Goal: Find specific page/section: Find specific page/section

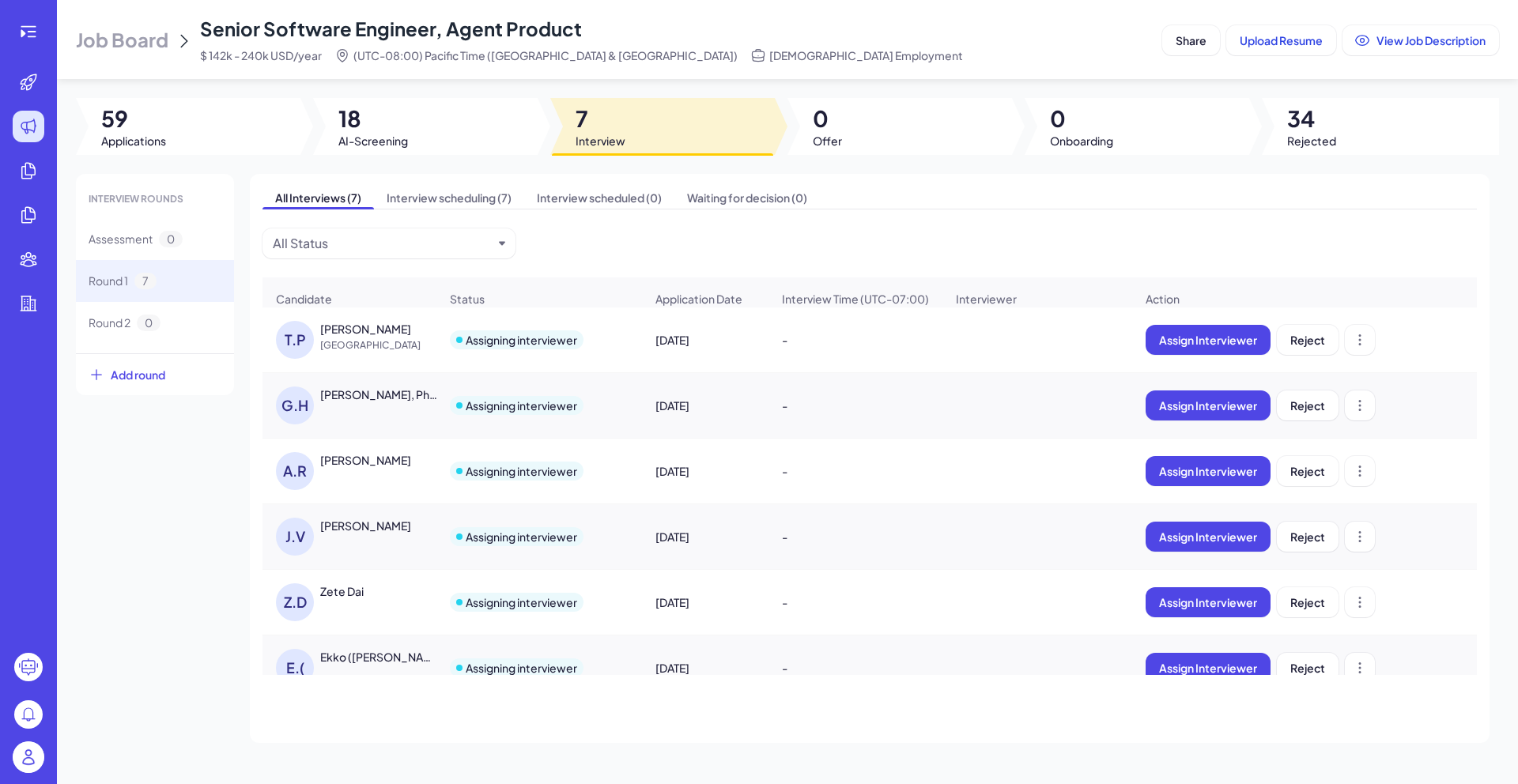
scroll to position [100, 0]
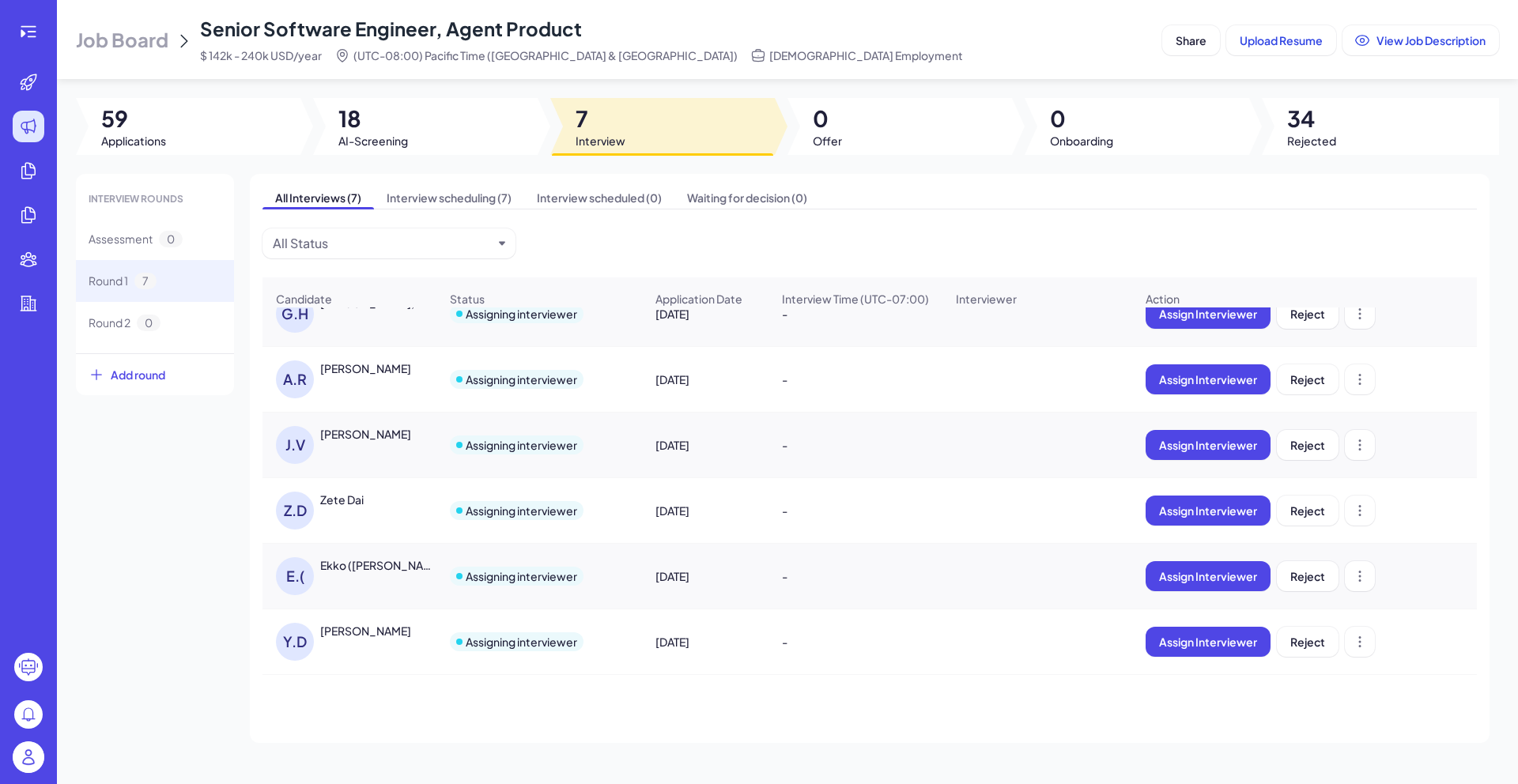
click at [33, 756] on img at bounding box center [28, 757] width 31 height 31
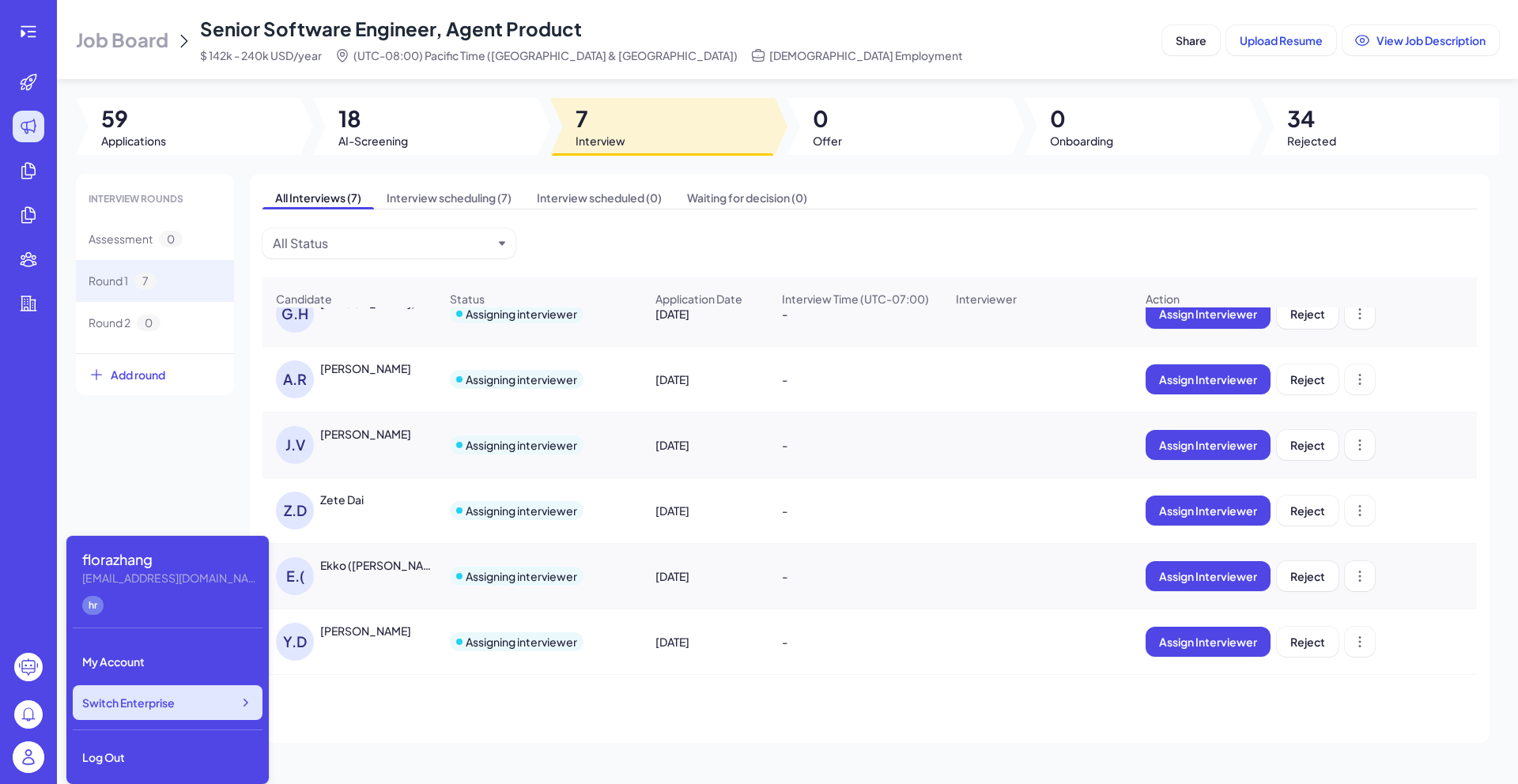
click at [153, 692] on div "Switch Enterprise" at bounding box center [168, 703] width 190 height 35
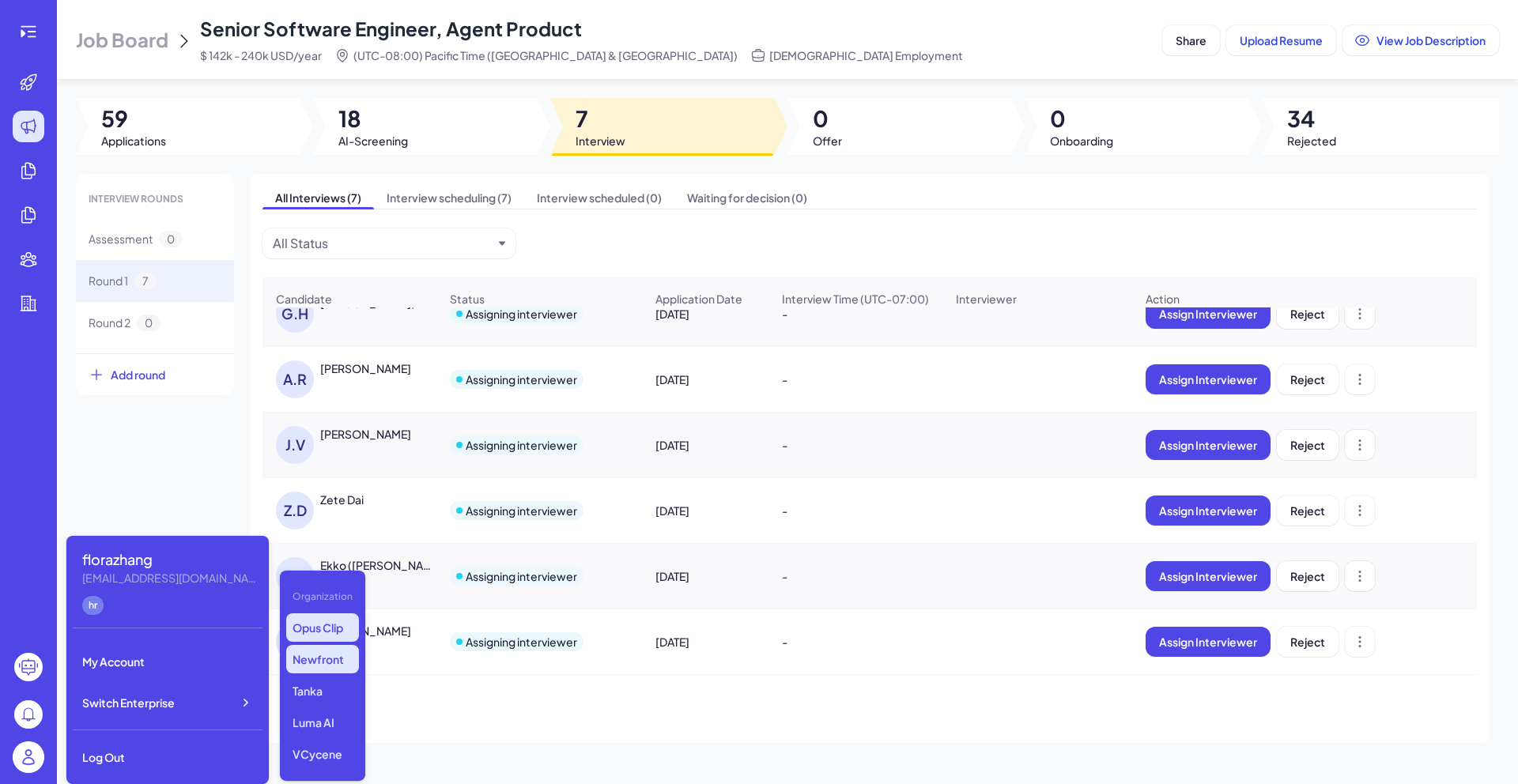
scroll to position [13, 0]
click at [183, 469] on div "INTERVIEW ROUNDS Assessment 0 Round 1 7 Round 2 0 Add round All Interviews (7) …" at bounding box center [787, 458] width 1423 height 569
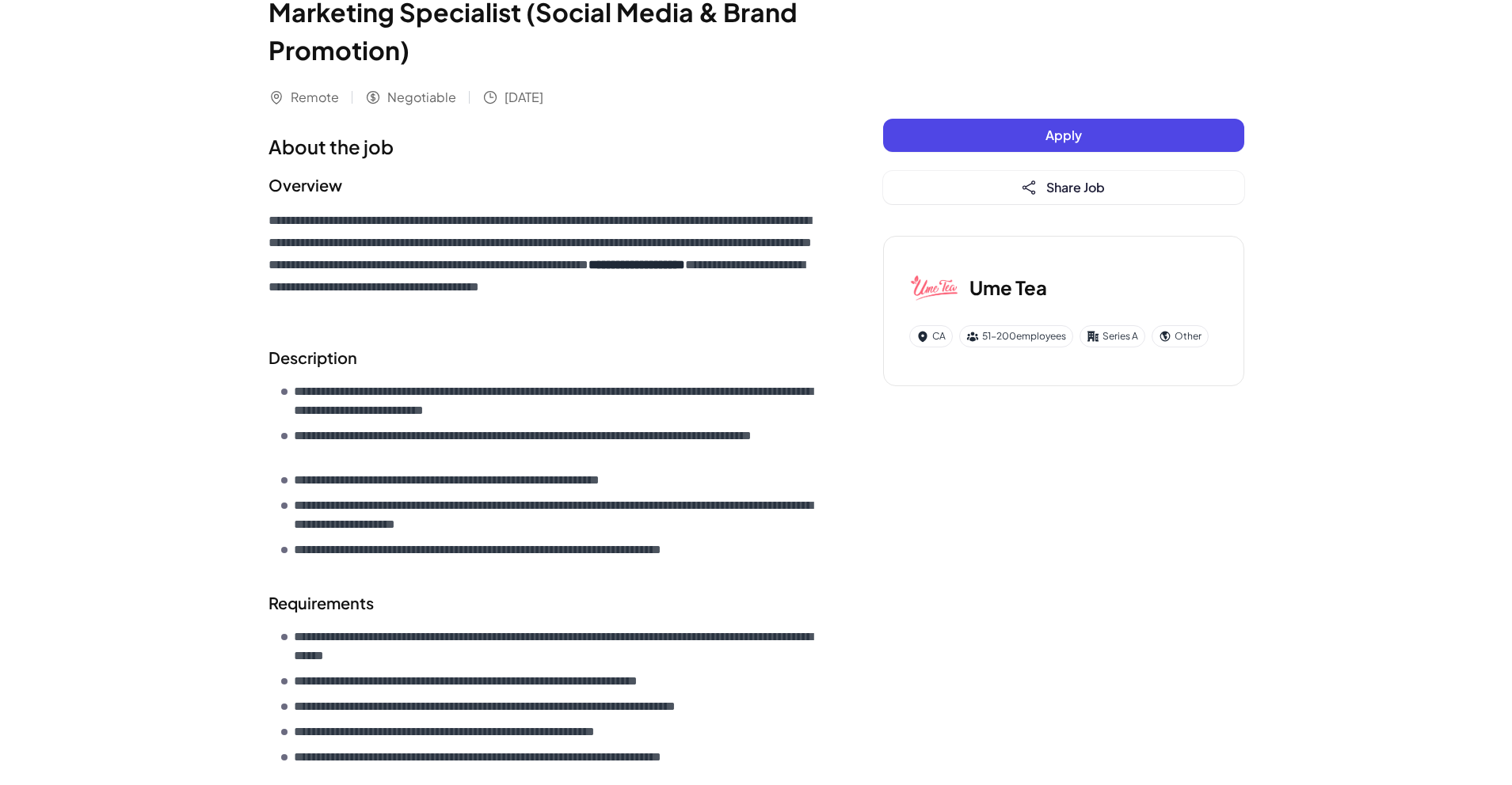
scroll to position [115, 0]
